Goal: Check status: Check status

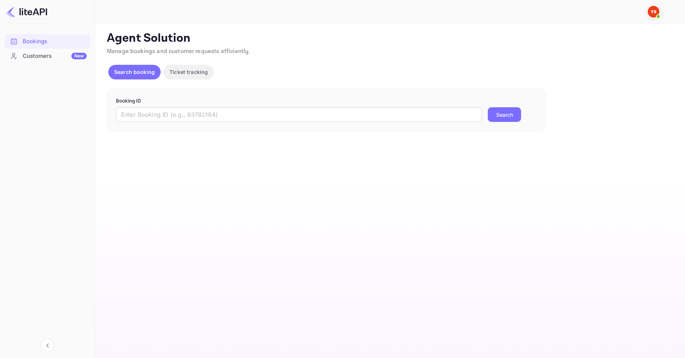
click at [279, 107] on form "Booking ID ​ Search" at bounding box center [326, 109] width 421 height 25
click at [278, 111] on input "text" at bounding box center [299, 114] width 366 height 15
paste input "8402929"
type input "8402929"
click at [507, 115] on button "Search" at bounding box center [504, 114] width 33 height 15
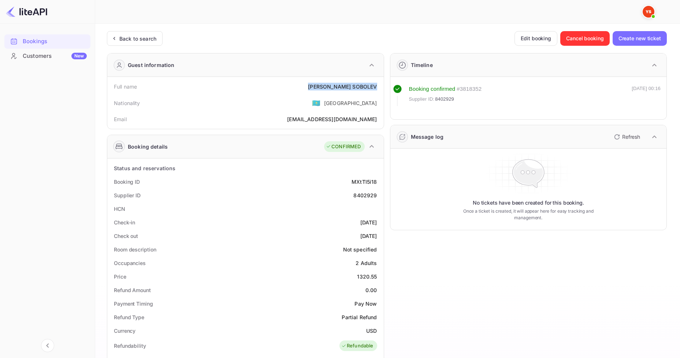
drag, startPoint x: 315, startPoint y: 85, endPoint x: 377, endPoint y: 84, distance: 61.1
click at [377, 84] on div "Full name [PERSON_NAME]" at bounding box center [245, 87] width 270 height 14
copy div "[PERSON_NAME]"
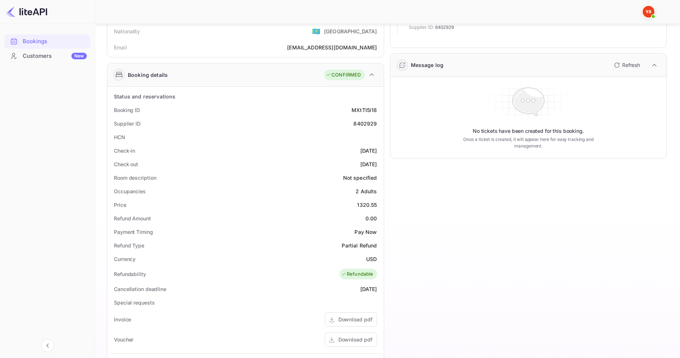
scroll to position [73, 0]
drag, startPoint x: 358, startPoint y: 203, endPoint x: 382, endPoint y: 203, distance: 24.2
click at [382, 203] on div "Status and reservations Booking ID MXtTI5i18 Supplier ID 8402929 HCN Check-in […" at bounding box center [245, 286] width 276 height 403
copy div "1320.55"
